Goal: Information Seeking & Learning: Check status

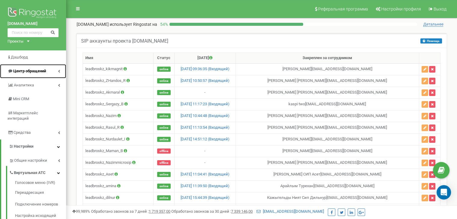
click at [50, 72] on link "Центр обращений" at bounding box center [33, 71] width 66 height 14
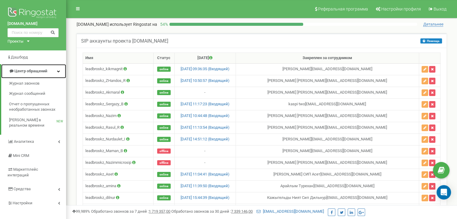
click at [57, 71] on link "Центр обращений" at bounding box center [33, 71] width 65 height 14
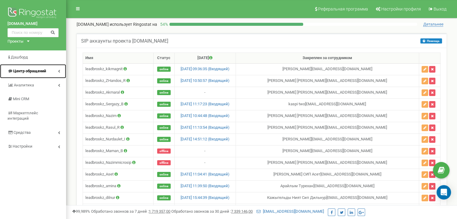
click at [57, 71] on link "Центр обращений" at bounding box center [33, 71] width 66 height 14
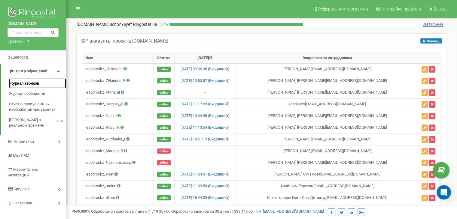
click at [24, 83] on span "Журнал звонков" at bounding box center [24, 84] width 30 height 6
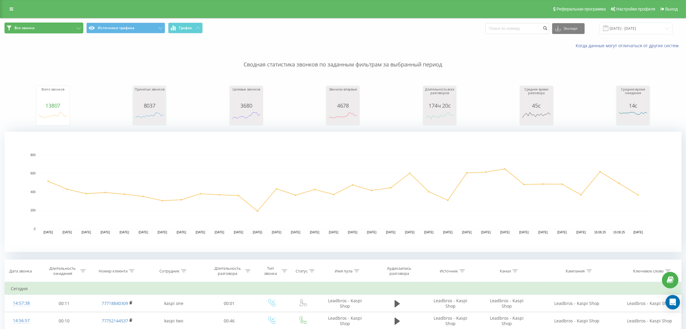
click at [73, 27] on button "Все звонки" at bounding box center [44, 28] width 79 height 11
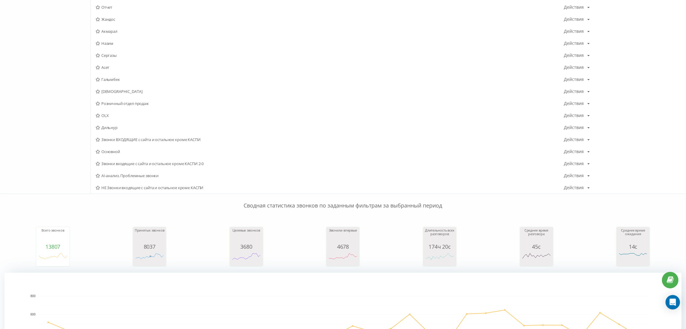
scroll to position [180, 0]
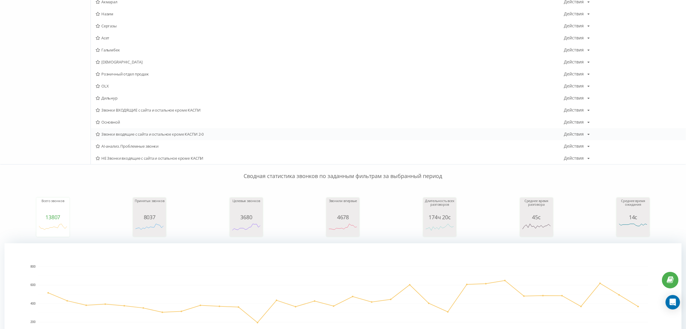
click at [166, 134] on span "Звонки входящие с сайта и остальное кроме КАСПИ 2-0" at bounding box center [330, 134] width 468 height 4
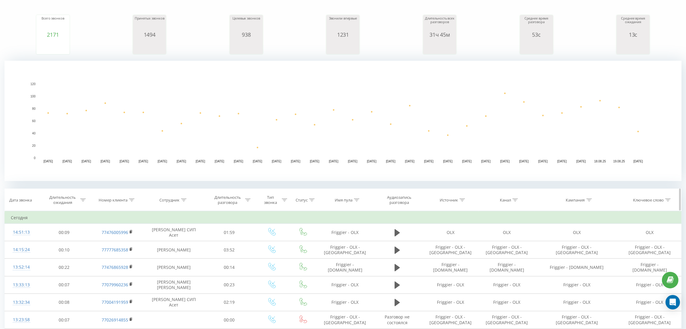
scroll to position [111, 0]
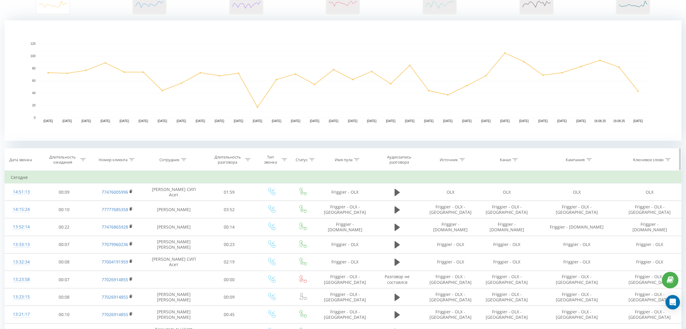
click at [357, 158] on icon at bounding box center [356, 159] width 5 height 3
click at [347, 204] on input "text" at bounding box center [344, 202] width 53 height 11
type input "а"
type input "astana"
click button "OK" at bounding box center [358, 215] width 26 height 8
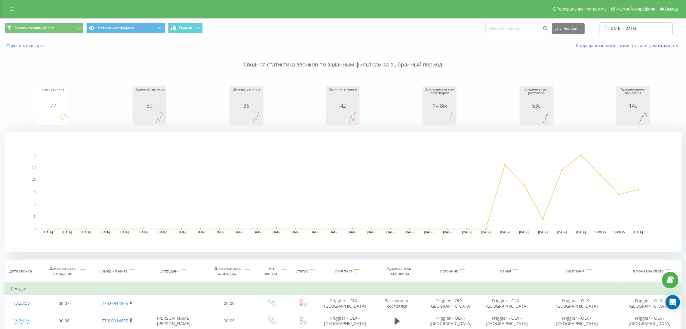
click at [625, 27] on input "20.07.2025 - 20.08.2025" at bounding box center [635, 29] width 73 height 12
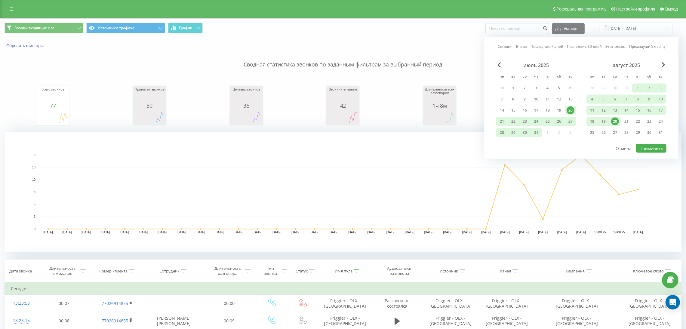
drag, startPoint x: 634, startPoint y: 87, endPoint x: 632, endPoint y: 92, distance: 5.6
click at [634, 87] on div "1" at bounding box center [638, 88] width 8 height 8
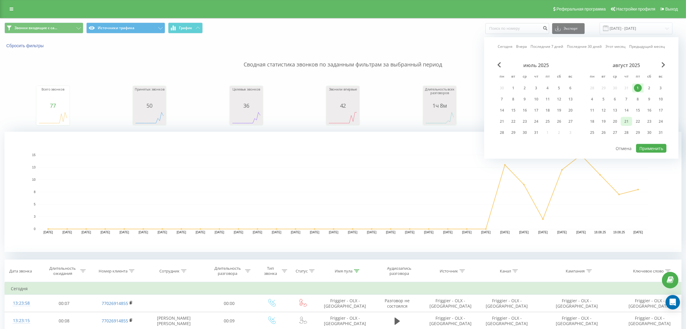
click at [628, 115] on div "август 2025 пн вт ср чт пт сб вс 28 29 30 31 1 2 3 4 5 6 7 8 9 10 11 12 13 14 1…" at bounding box center [626, 100] width 80 height 77
click at [628, 118] on div "21" at bounding box center [626, 122] width 8 height 8
click at [650, 144] on button "Применить" at bounding box center [651, 148] width 30 height 9
type input "01.08.2025 - 21.08.2025"
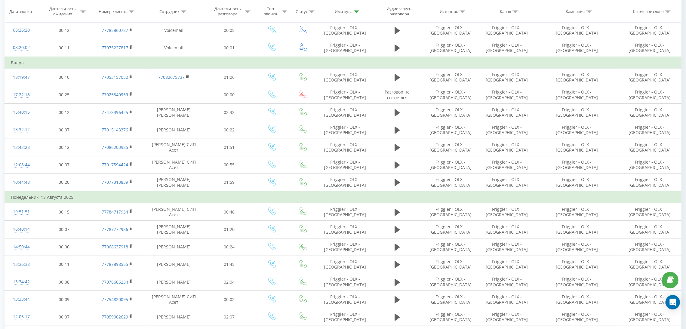
scroll to position [464, 0]
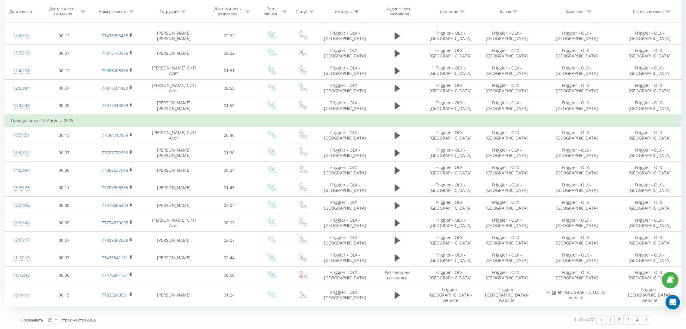
click at [621, 321] on link "2" at bounding box center [618, 320] width 9 height 8
